Goal: Information Seeking & Learning: Understand process/instructions

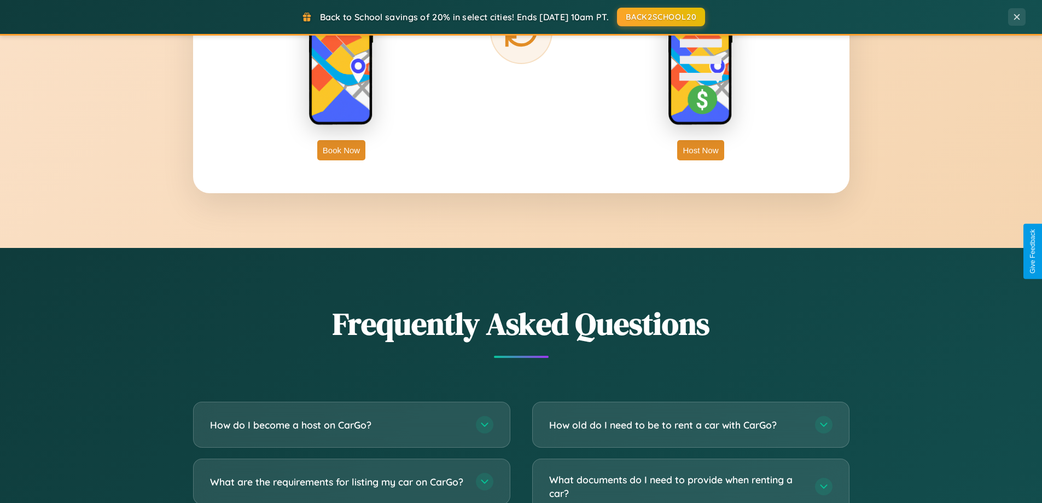
scroll to position [2105, 0]
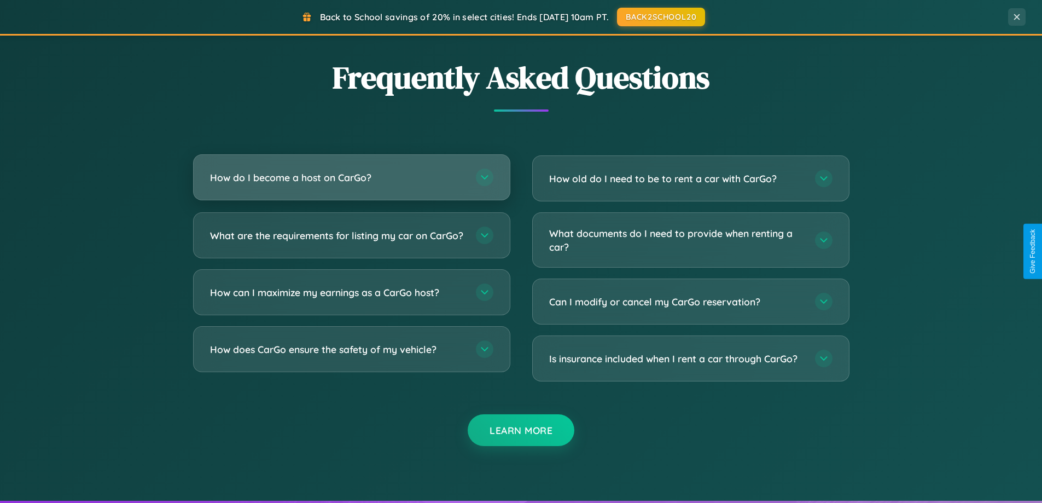
click at [351, 177] on h3 "How do I become a host on CarGo?" at bounding box center [337, 178] width 255 height 14
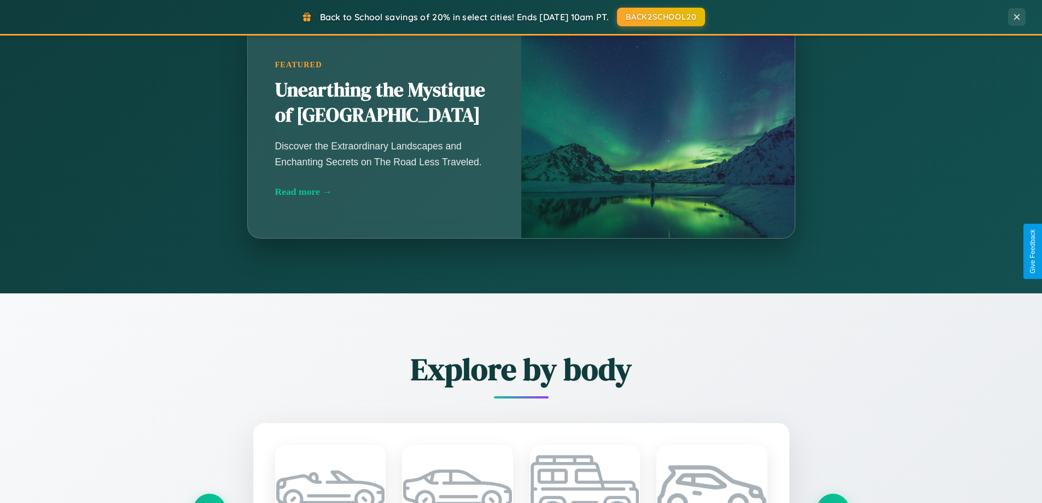
scroll to position [753, 0]
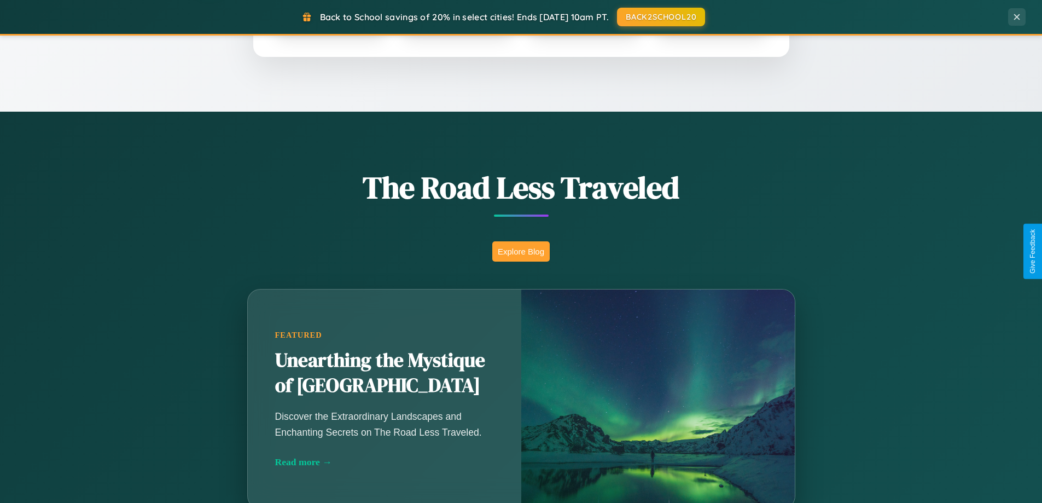
click at [521, 251] on button "Explore Blog" at bounding box center [520, 251] width 57 height 20
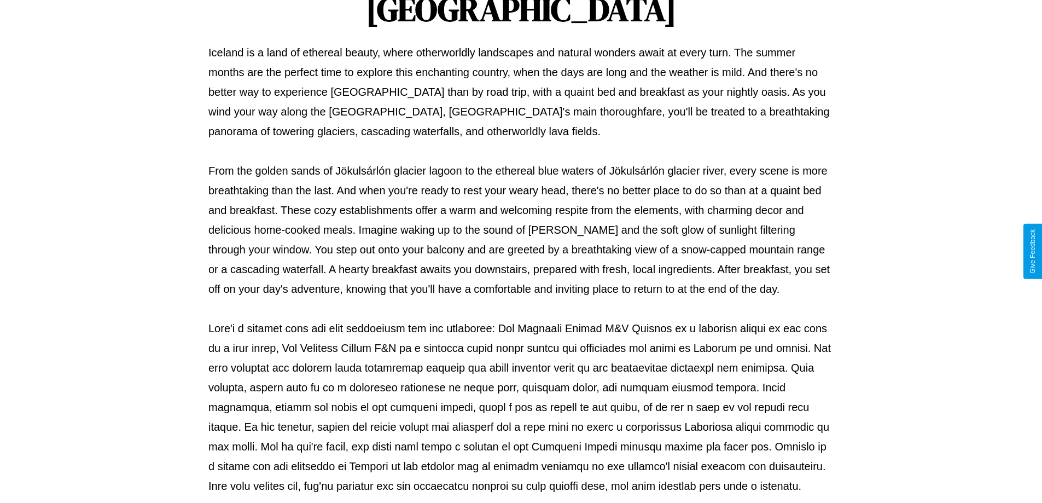
scroll to position [354, 0]
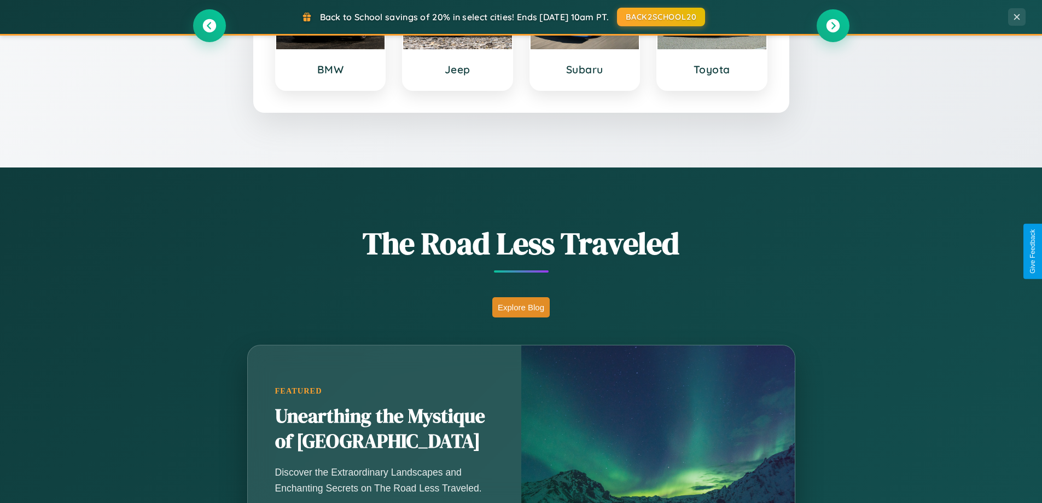
scroll to position [472, 0]
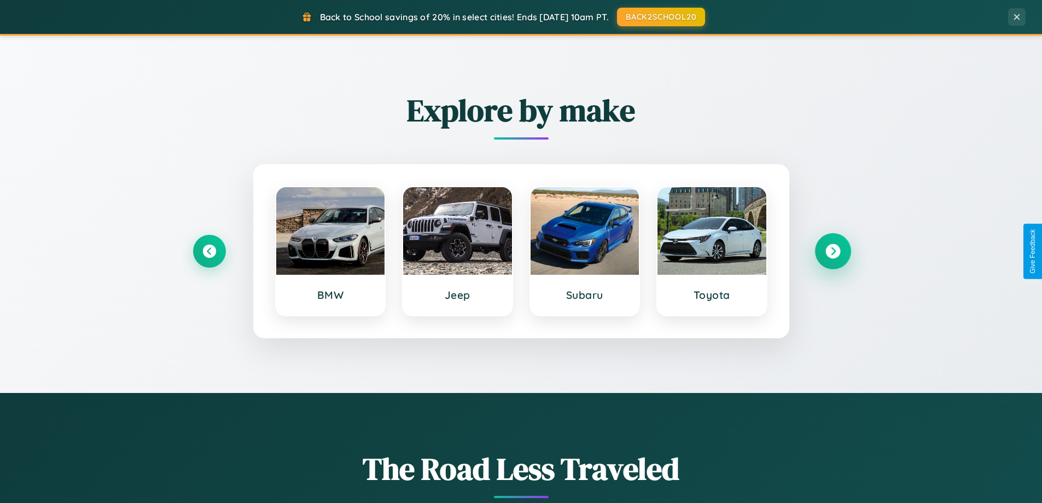
click at [833, 251] on icon at bounding box center [833, 251] width 15 height 15
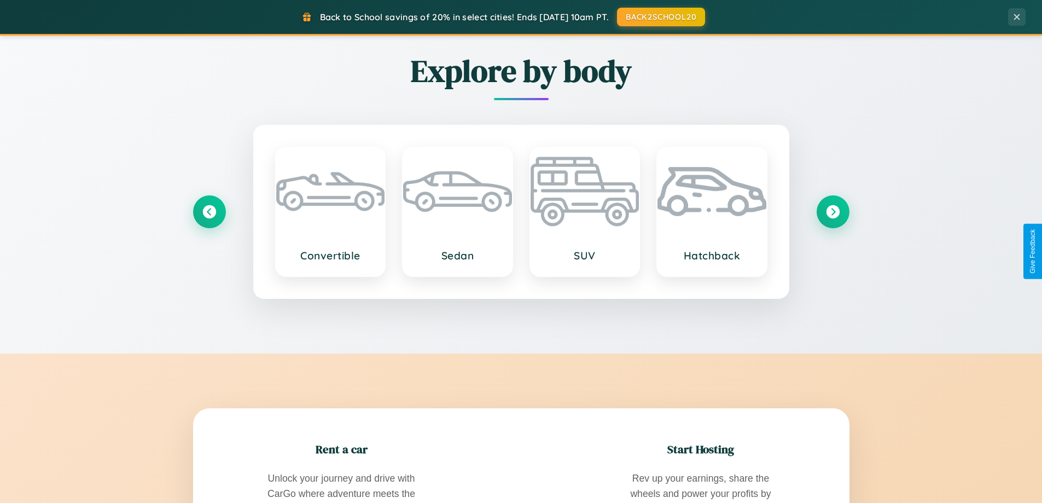
scroll to position [1758, 0]
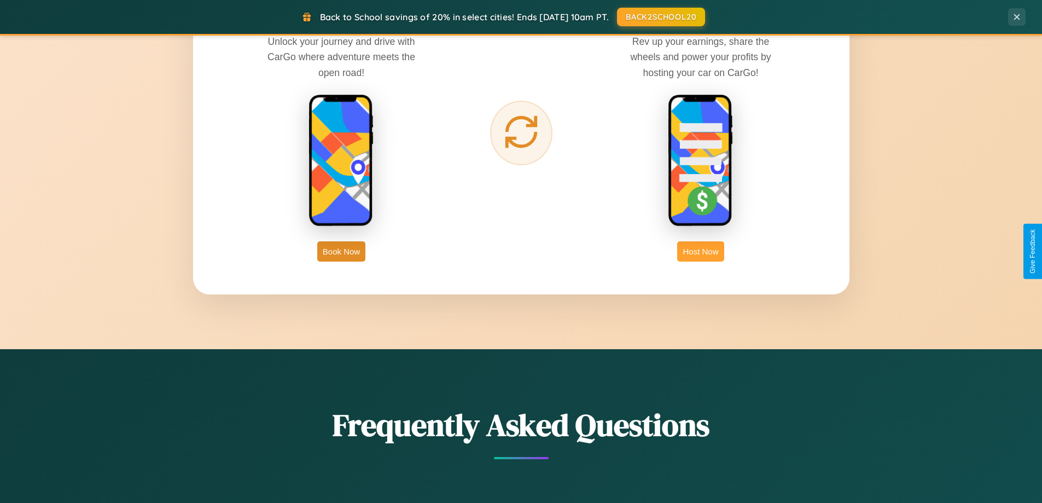
click at [701, 251] on button "Host Now" at bounding box center [700, 251] width 47 height 20
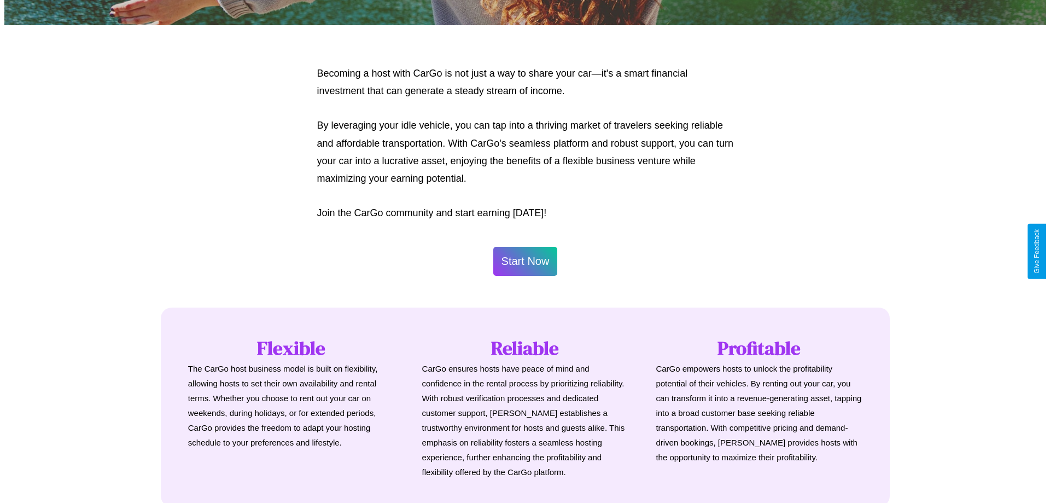
scroll to position [528, 0]
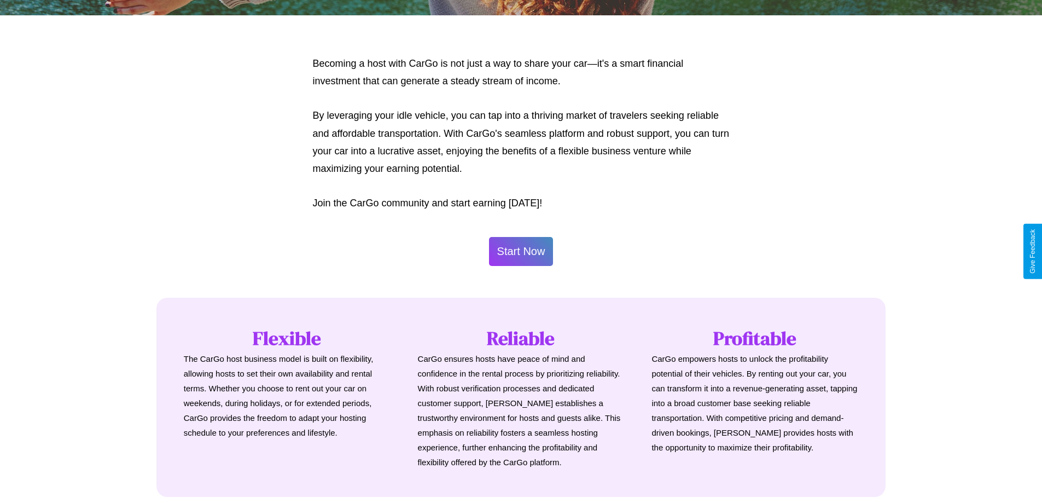
click at [521, 251] on button "Start Now" at bounding box center [521, 251] width 65 height 29
